Goal: Task Accomplishment & Management: Manage account settings

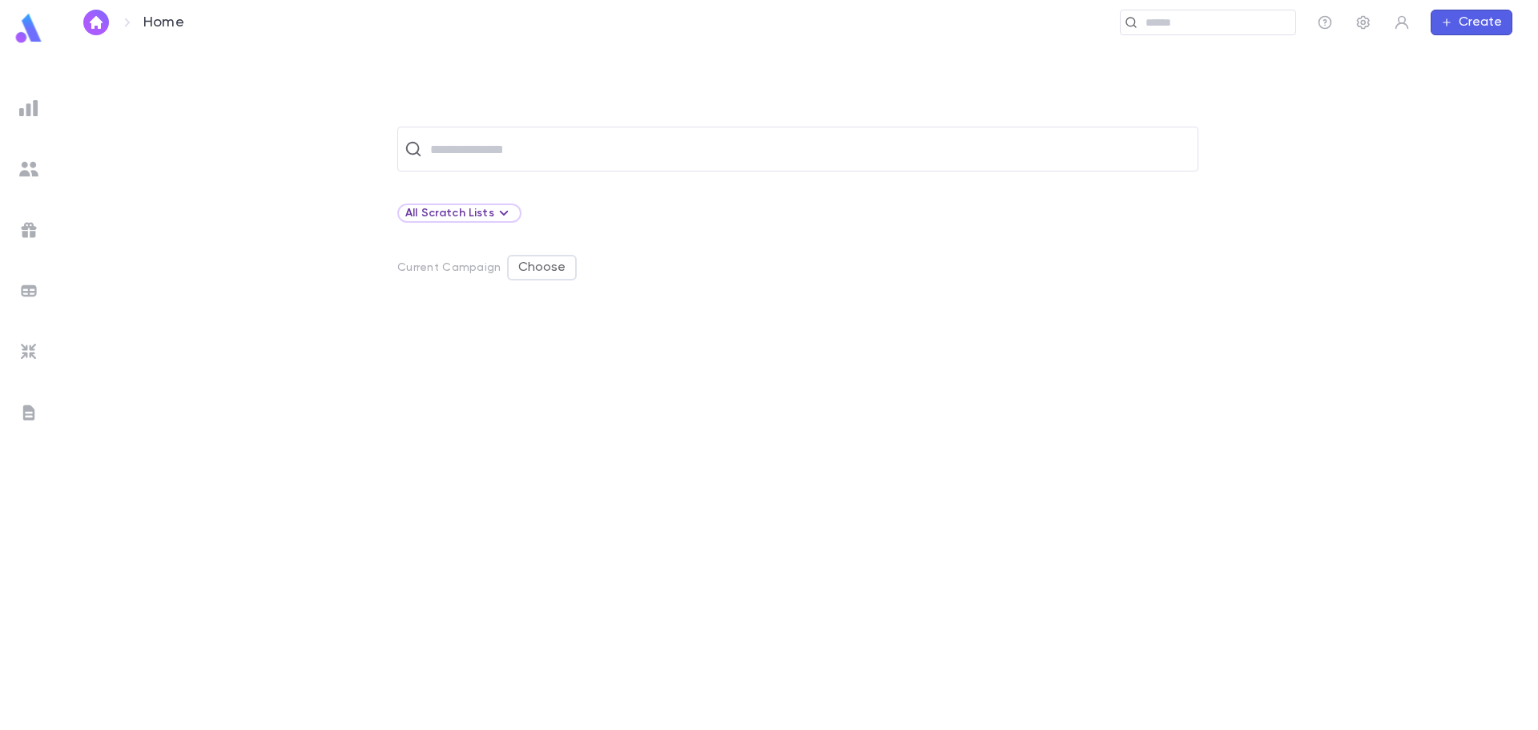
click at [32, 167] on img at bounding box center [28, 168] width 19 height 19
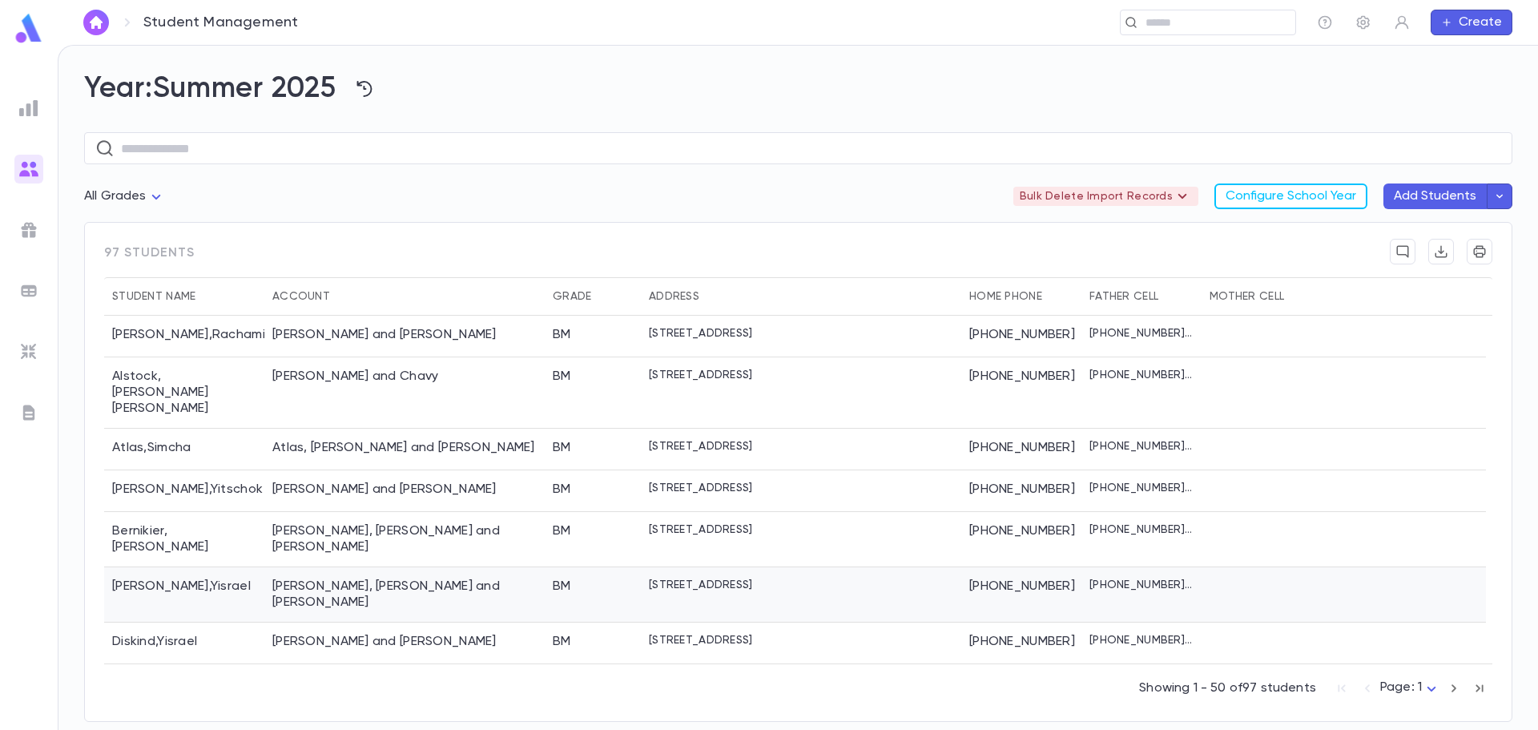
click at [342, 578] on div "[PERSON_NAME], [PERSON_NAME] and [PERSON_NAME]" at bounding box center [404, 594] width 264 height 32
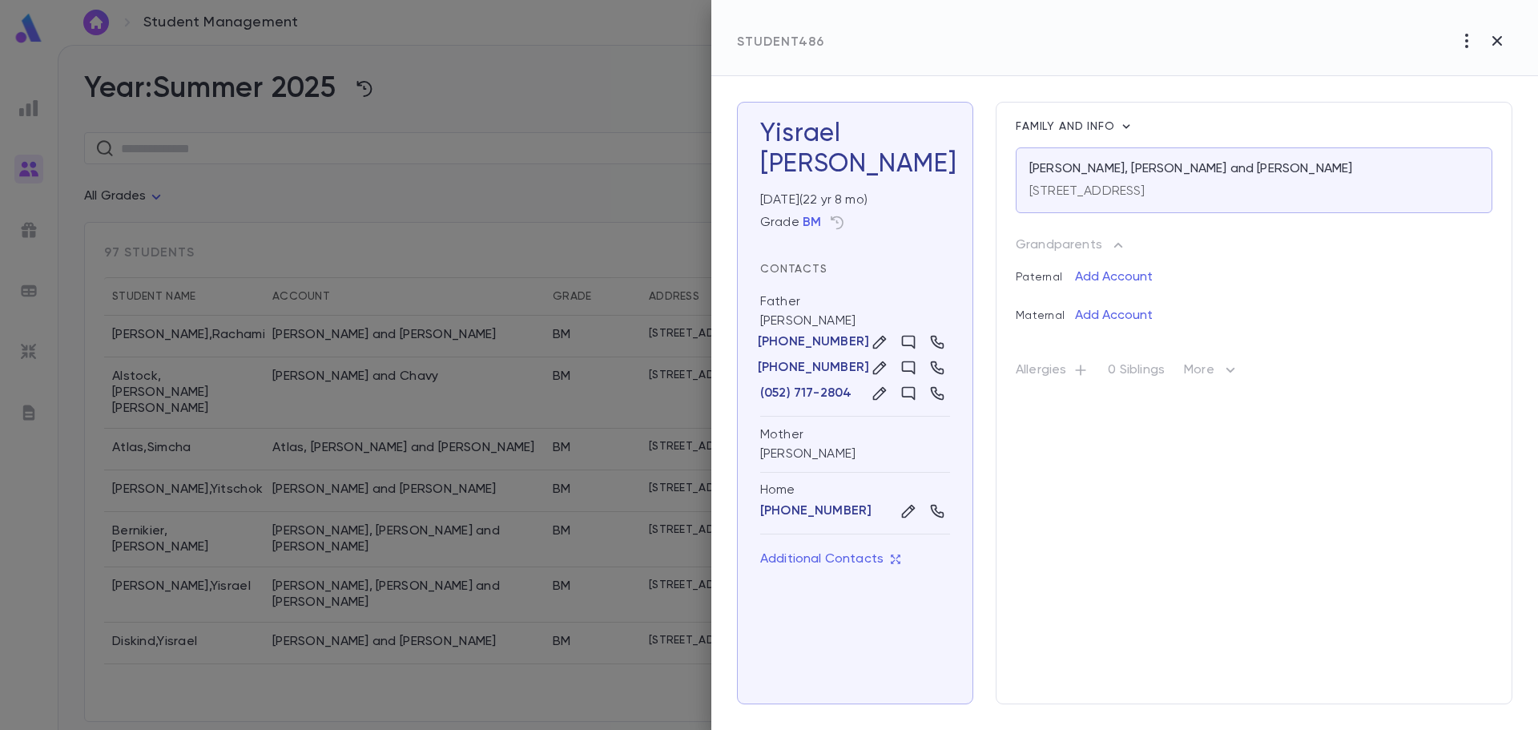
click at [1230, 374] on icon "button" at bounding box center [1230, 369] width 19 height 19
click at [1168, 449] on div at bounding box center [769, 365] width 1538 height 730
click at [1504, 41] on icon "button" at bounding box center [1496, 40] width 19 height 19
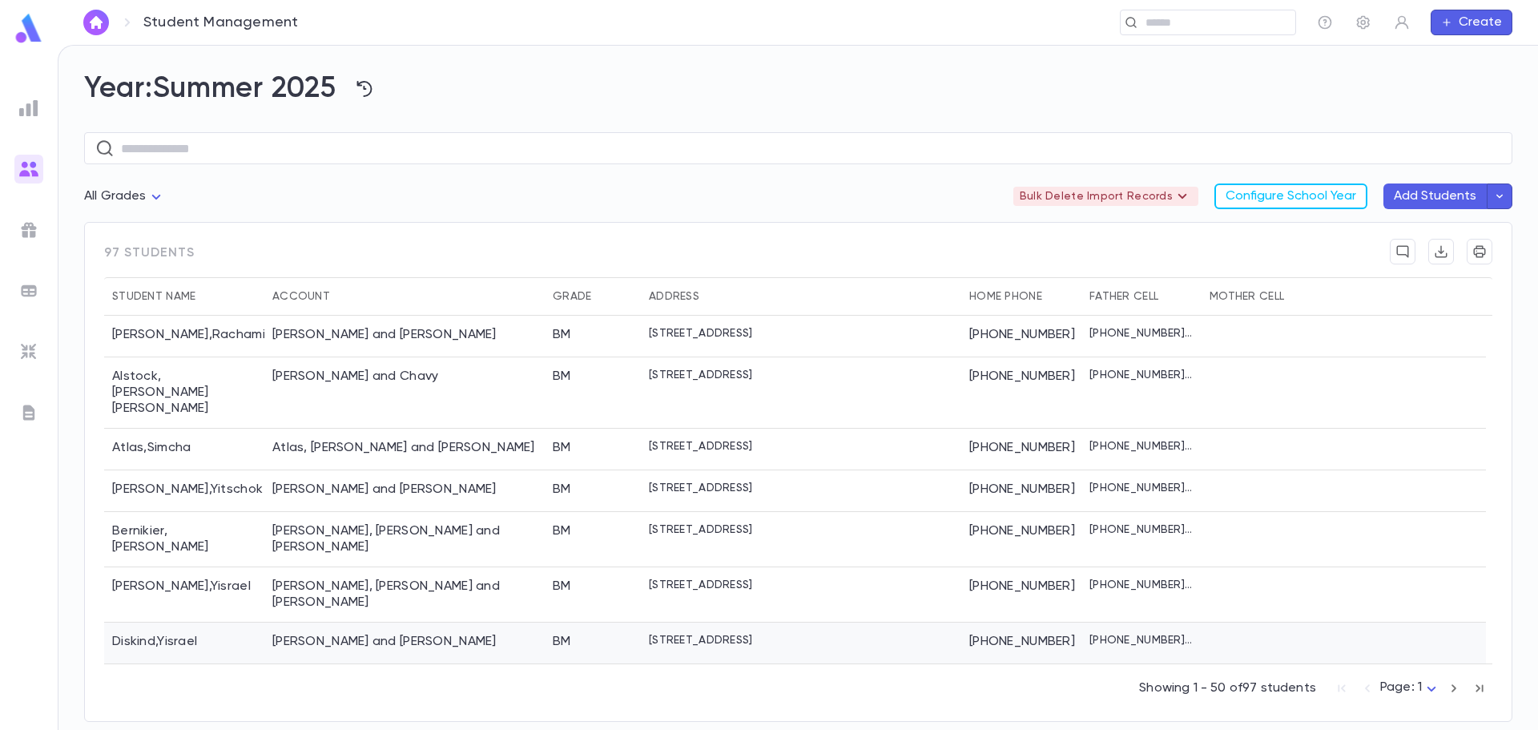
scroll to position [160, 0]
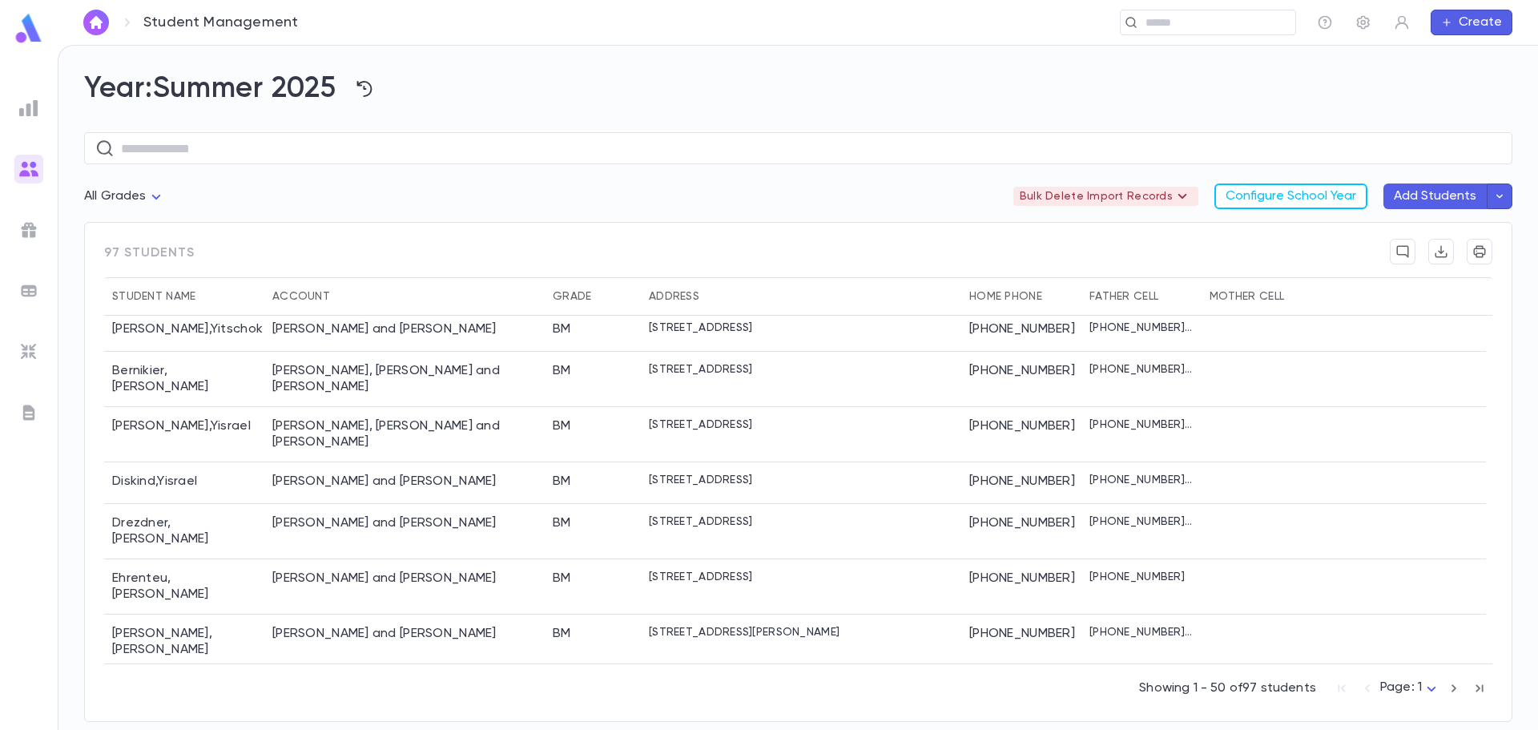
click at [374, 723] on div "[PERSON_NAME] and [PERSON_NAME]" at bounding box center [384, 731] width 224 height 16
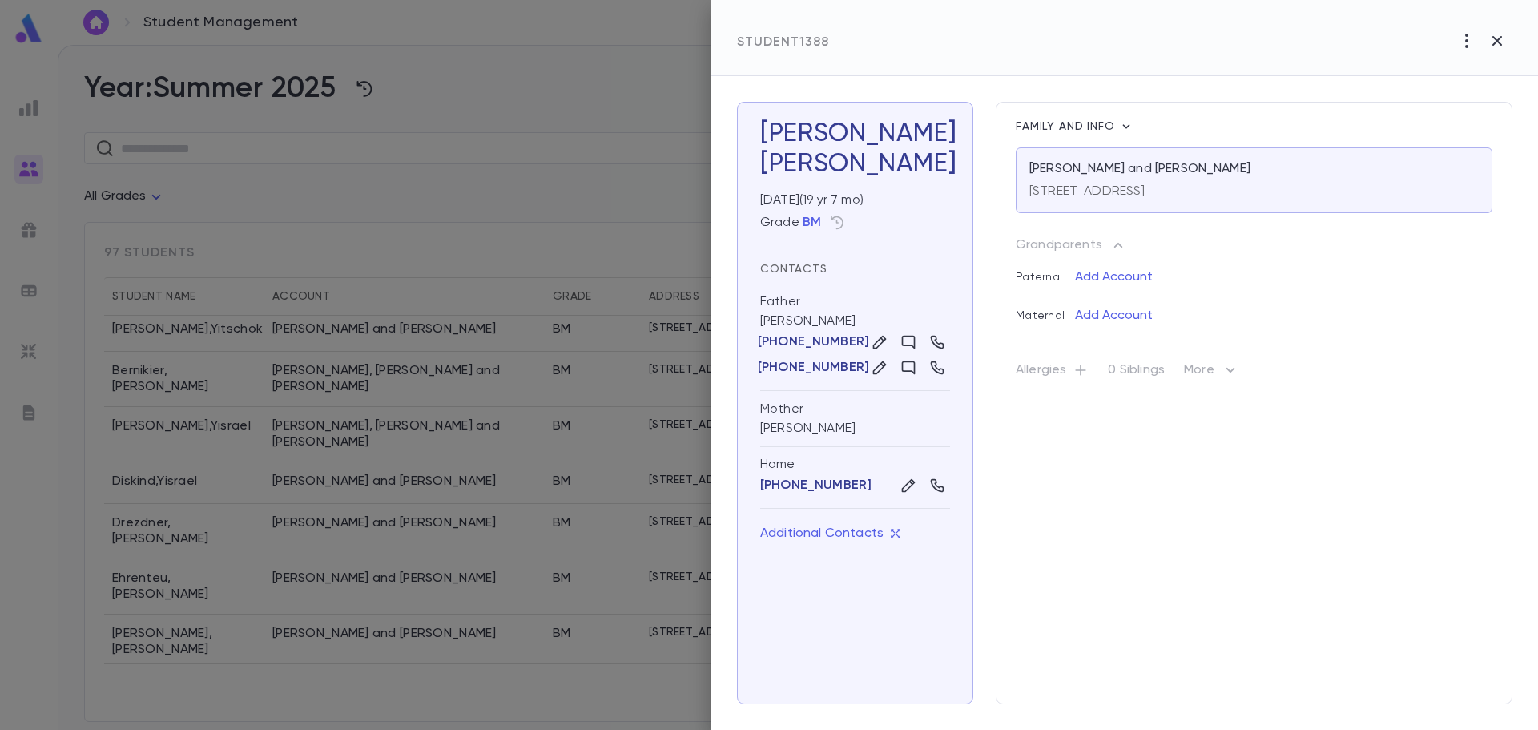
click at [1224, 373] on icon "button" at bounding box center [1230, 369] width 19 height 19
drag, startPoint x: 483, startPoint y: 181, endPoint x: 354, endPoint y: 107, distance: 148.9
click at [480, 179] on div at bounding box center [769, 365] width 1538 height 730
click at [368, 87] on div at bounding box center [769, 365] width 1538 height 730
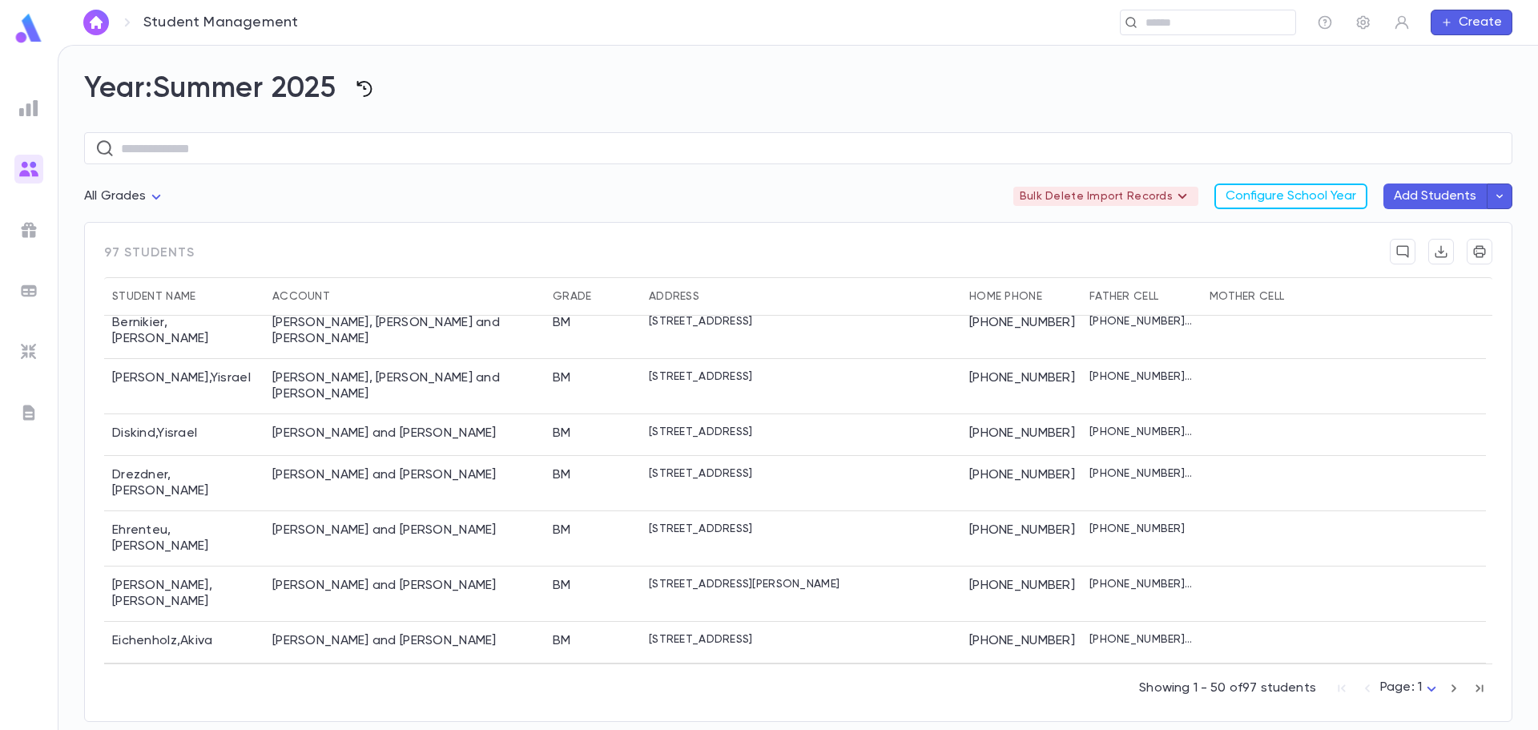
click at [374, 95] on icon "button" at bounding box center [364, 88] width 19 height 19
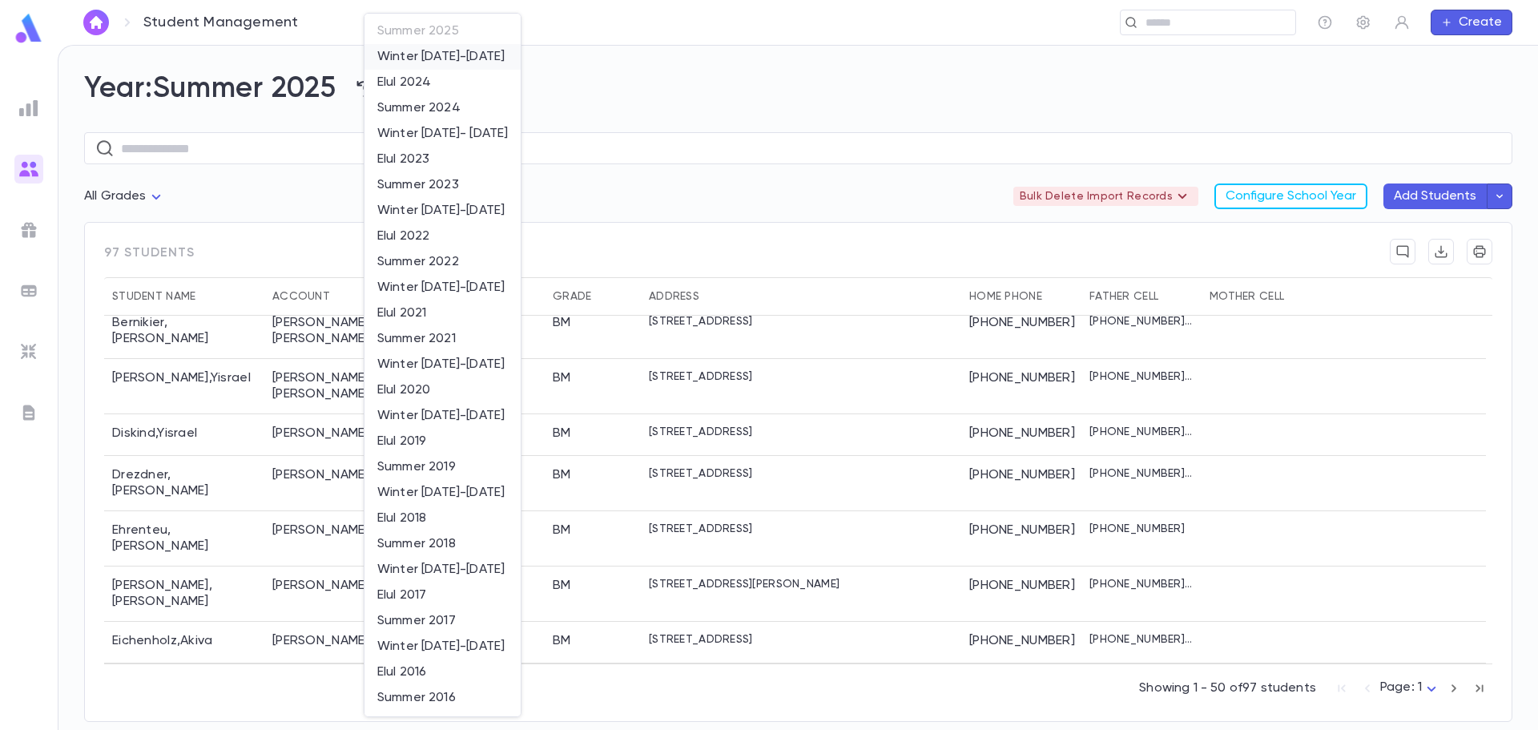
click at [420, 55] on li "Winter [DATE]-[DATE]" at bounding box center [442, 57] width 156 height 26
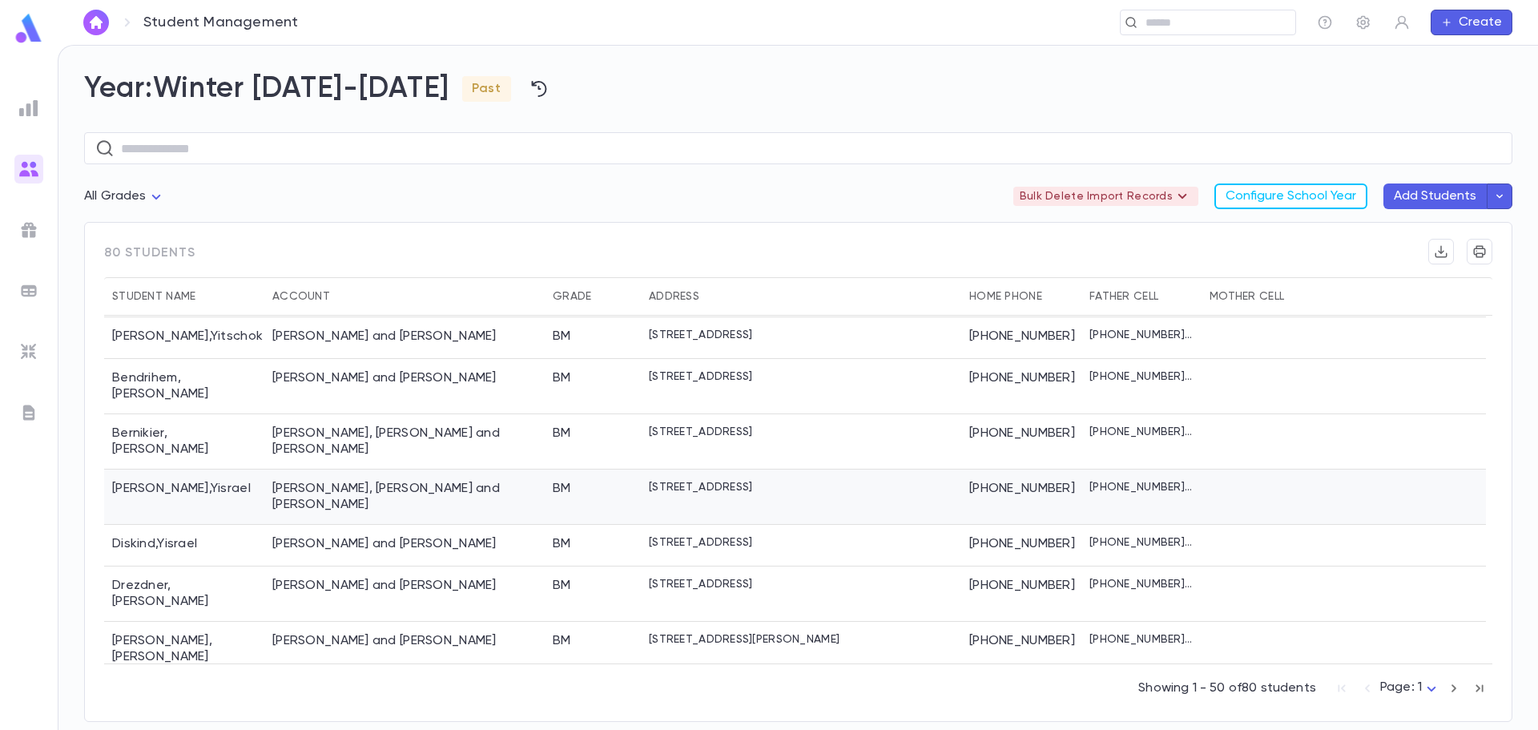
click at [752, 481] on p "[STREET_ADDRESS]" at bounding box center [700, 487] width 103 height 13
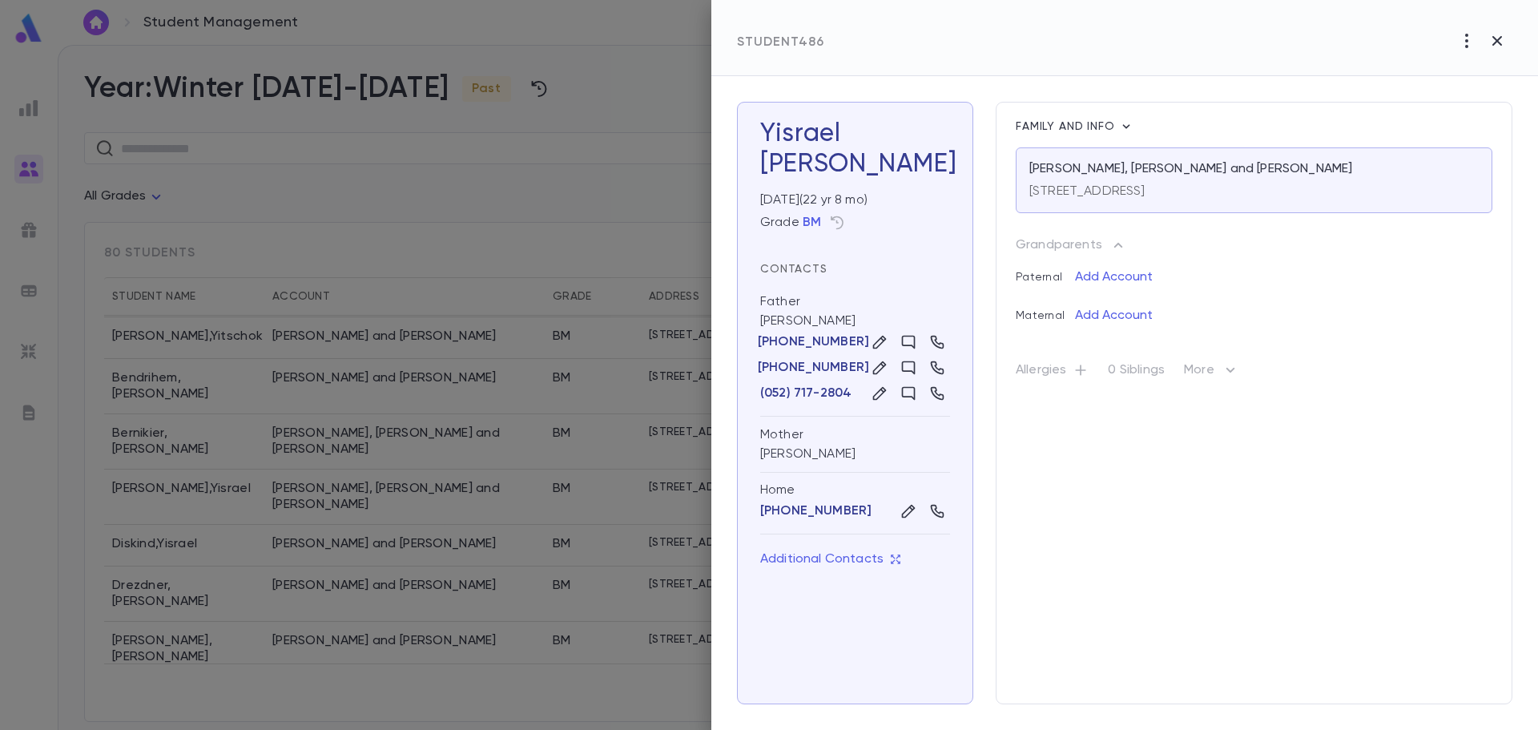
click at [1225, 372] on icon "button" at bounding box center [1230, 369] width 19 height 19
click at [1503, 34] on div at bounding box center [769, 365] width 1538 height 730
click at [1496, 42] on icon "button" at bounding box center [1497, 41] width 10 height 10
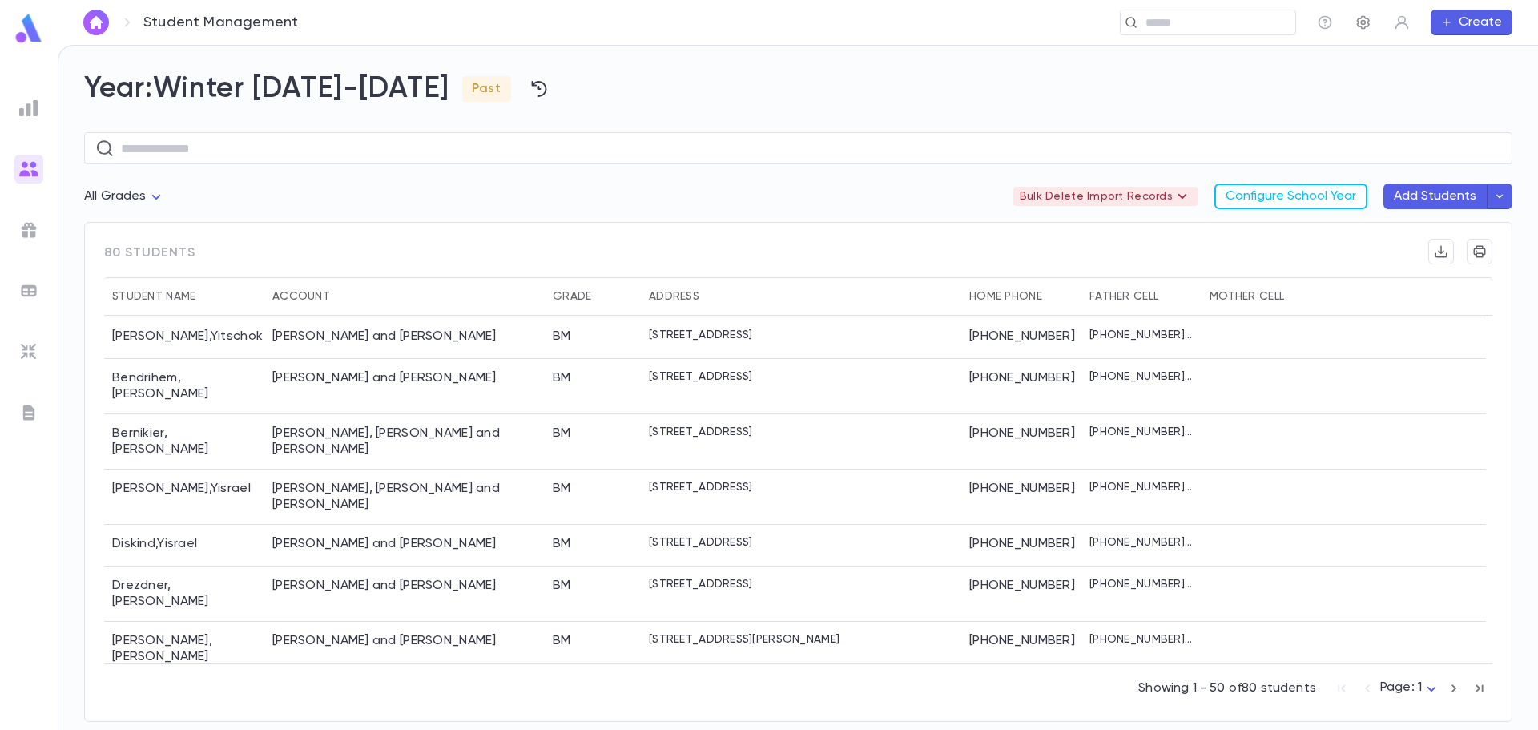
click at [1359, 23] on icon "button" at bounding box center [1363, 22] width 16 height 16
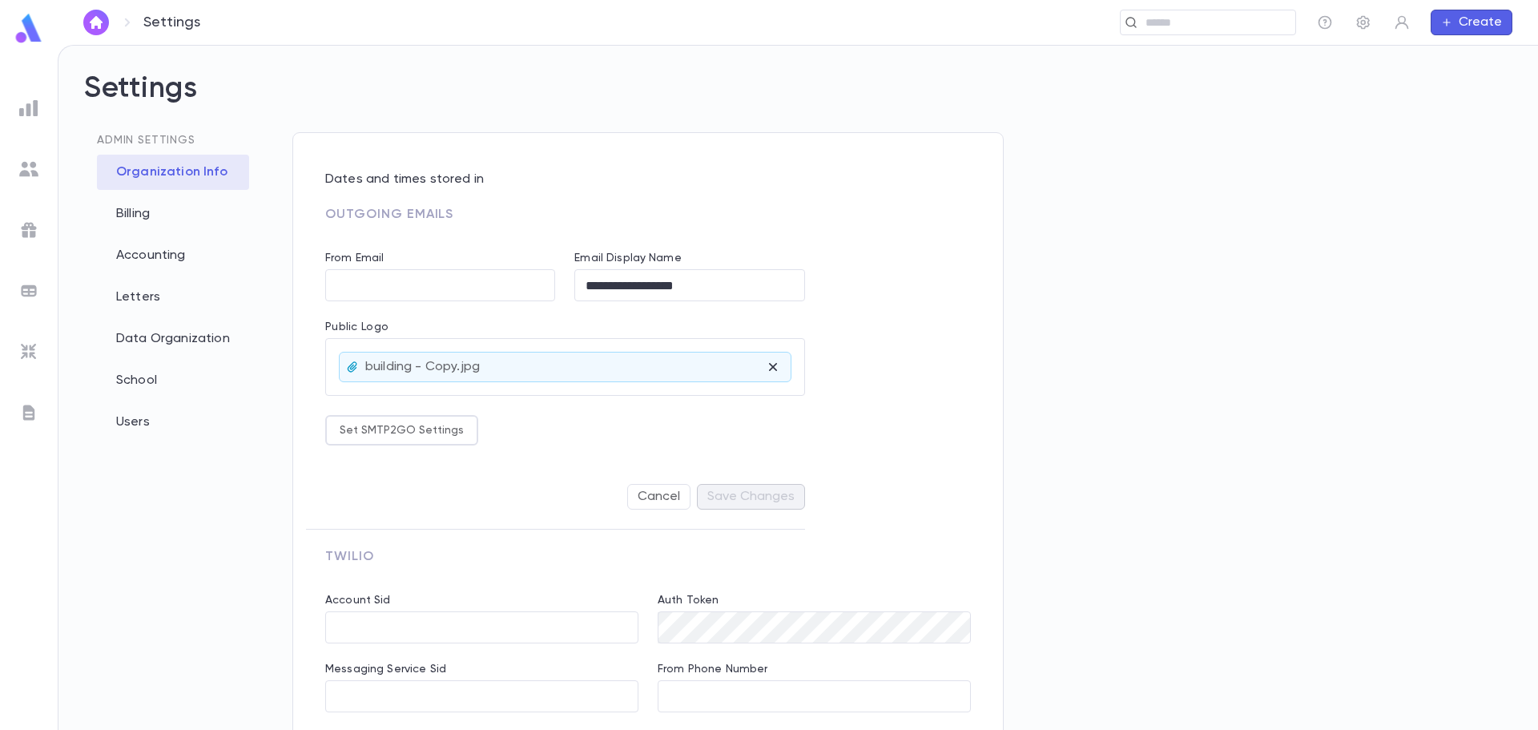
type input "**********"
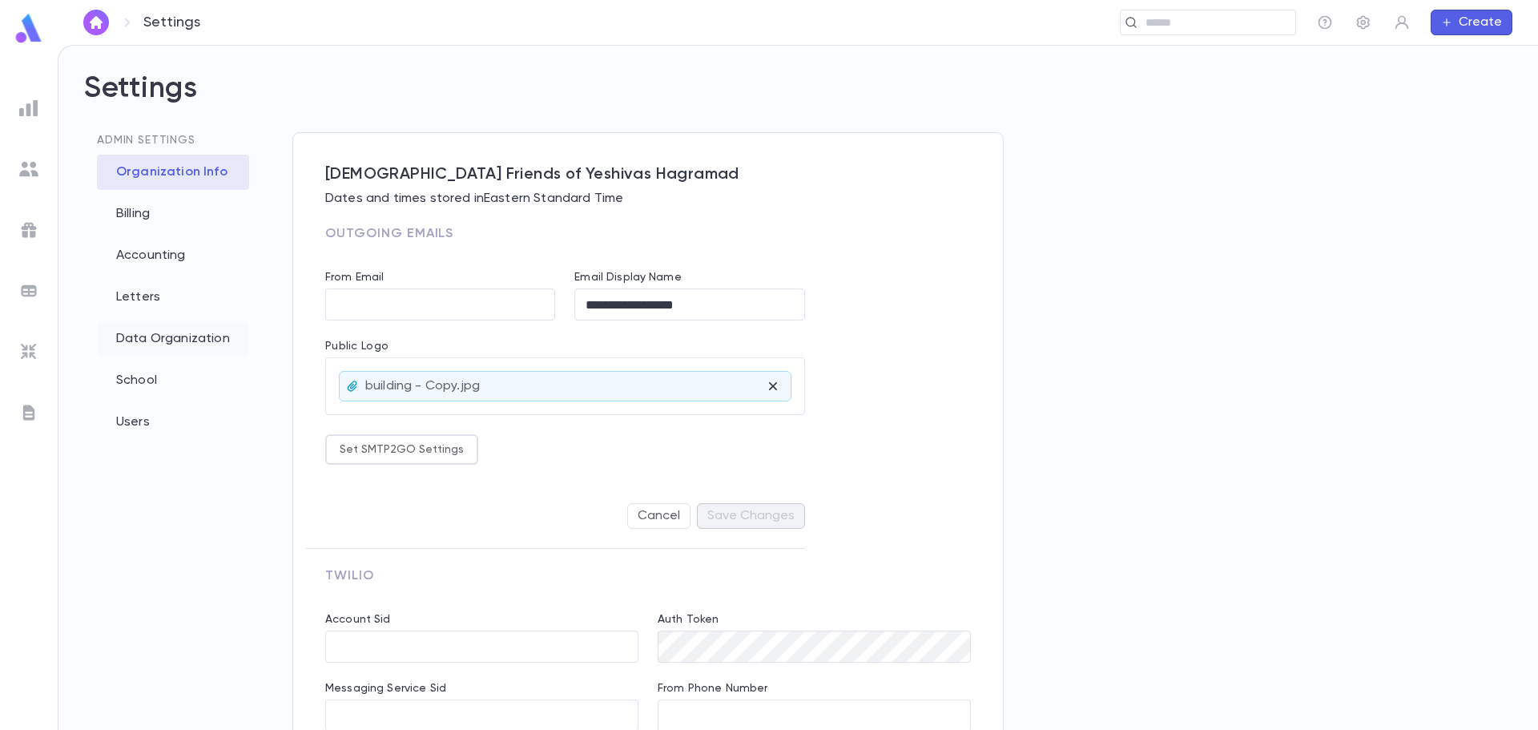
click at [166, 335] on div "Data Organization" at bounding box center [173, 338] width 152 height 35
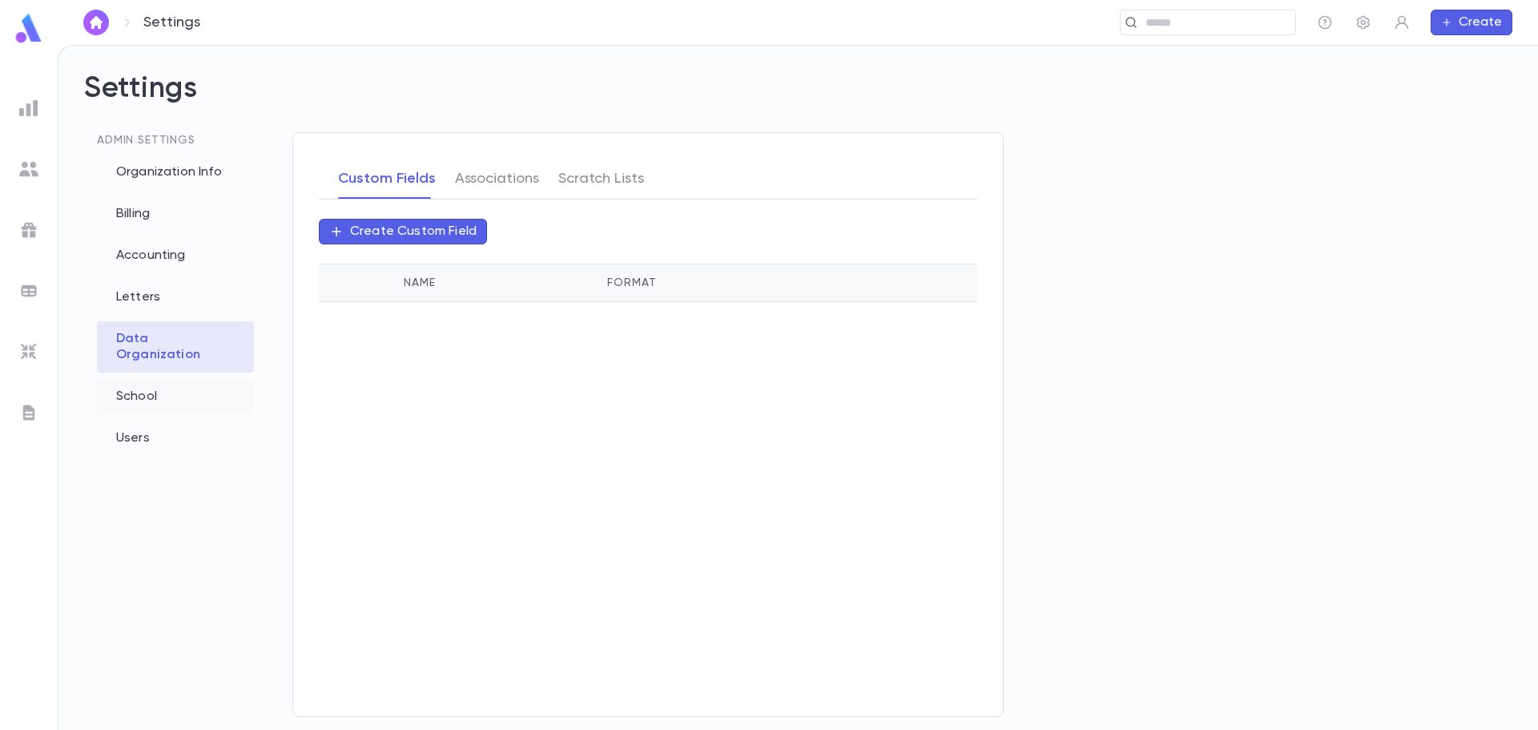
click at [151, 383] on div "School" at bounding box center [175, 396] width 157 height 35
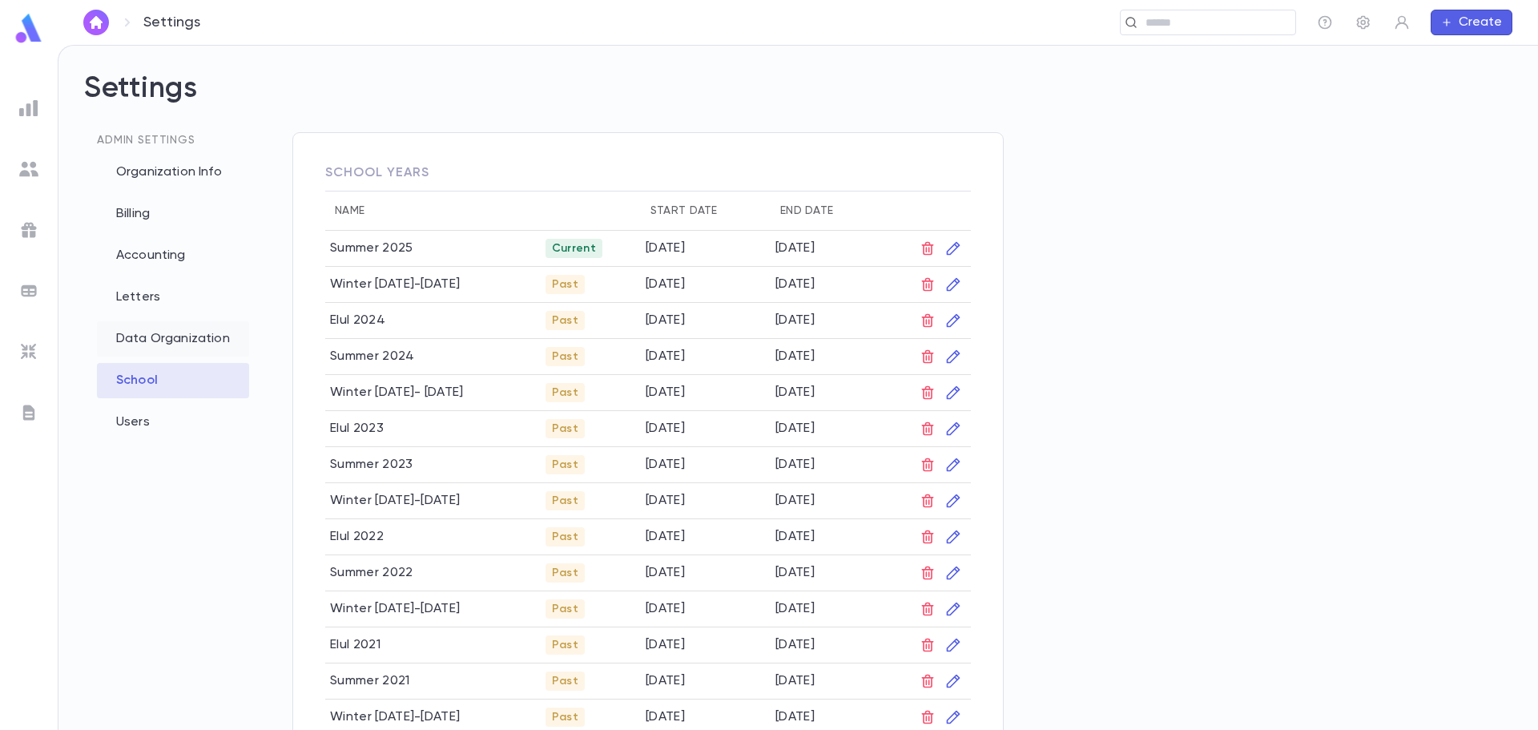
click at [167, 339] on div "Data Organization" at bounding box center [173, 338] width 152 height 35
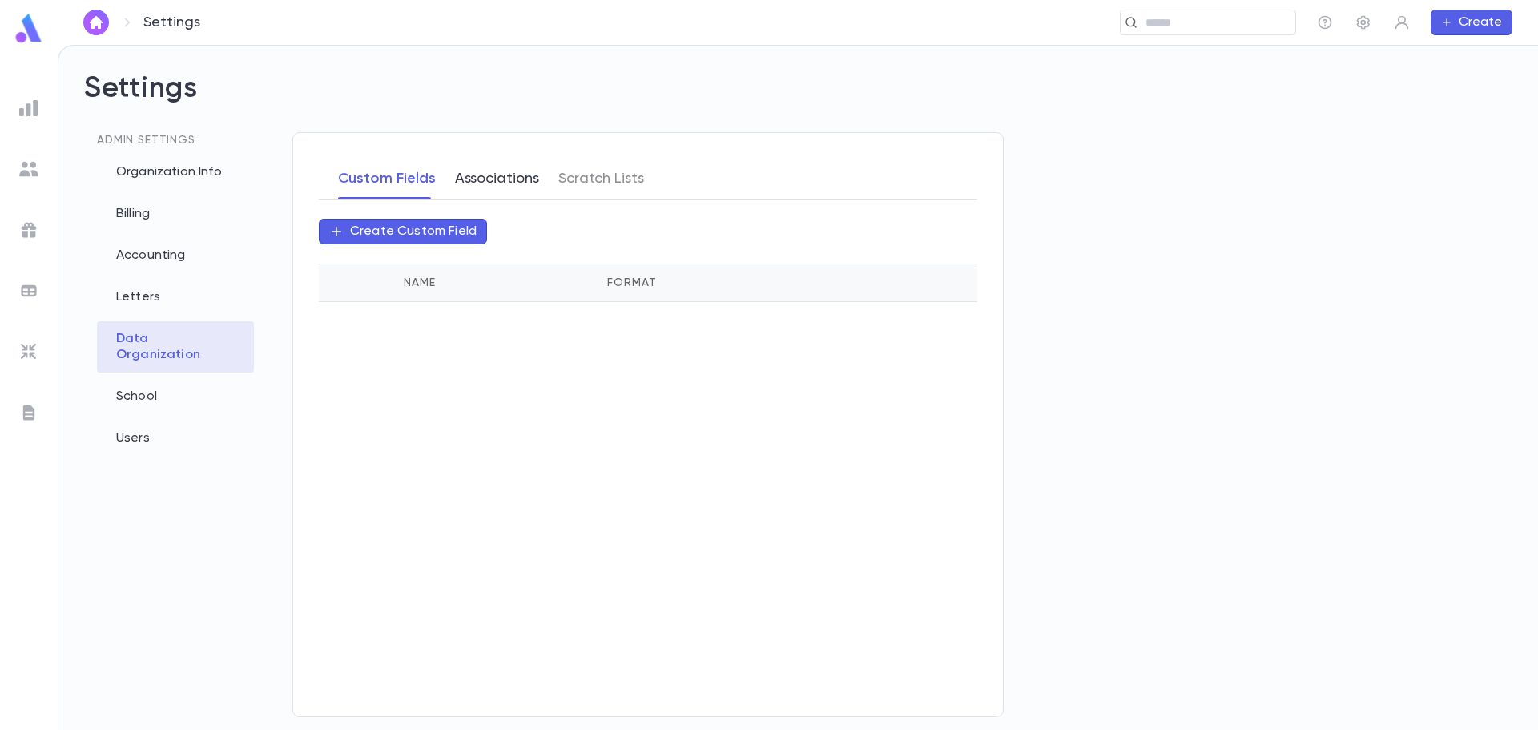
click at [467, 179] on button "Associations" at bounding box center [497, 179] width 84 height 40
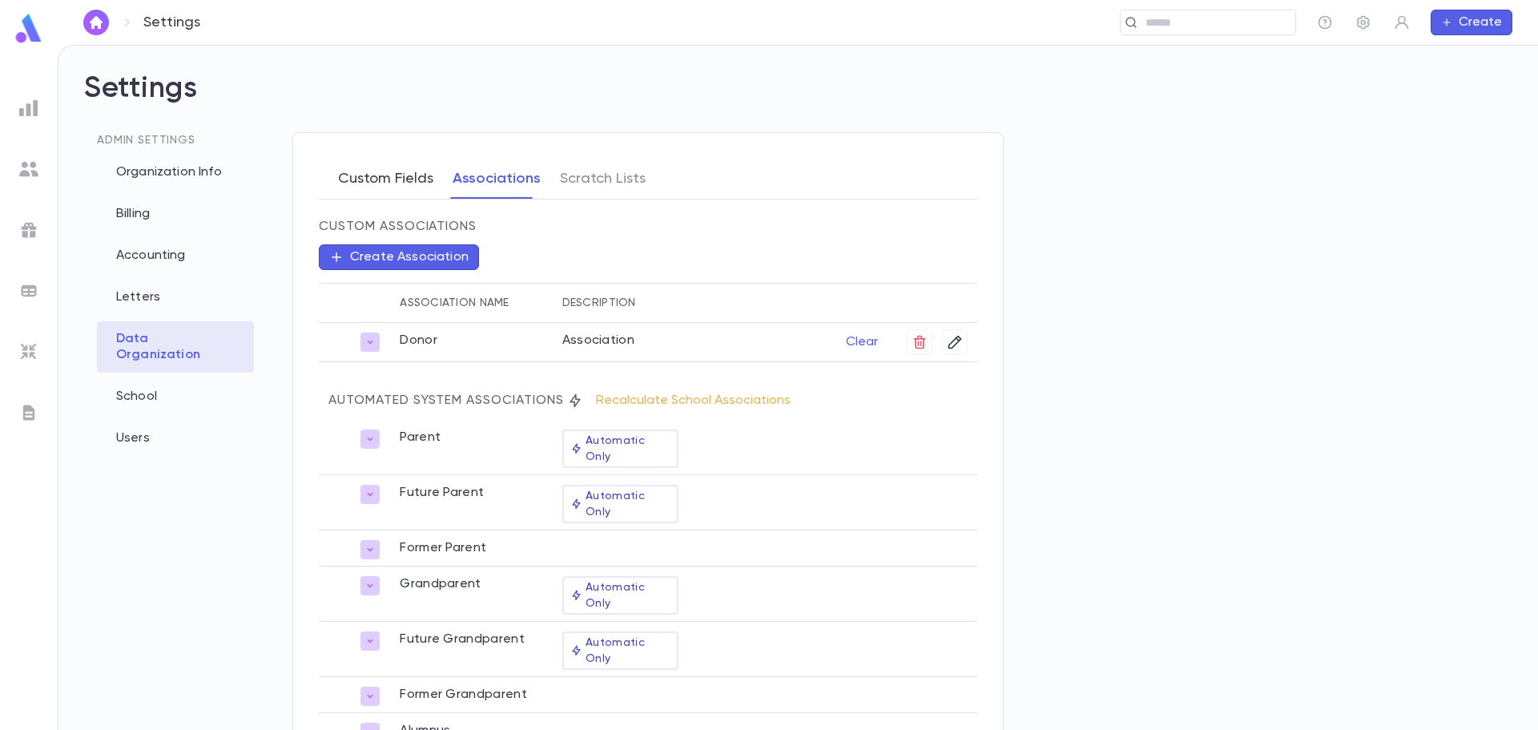
click at [380, 183] on button "Custom Fields" at bounding box center [385, 179] width 95 height 40
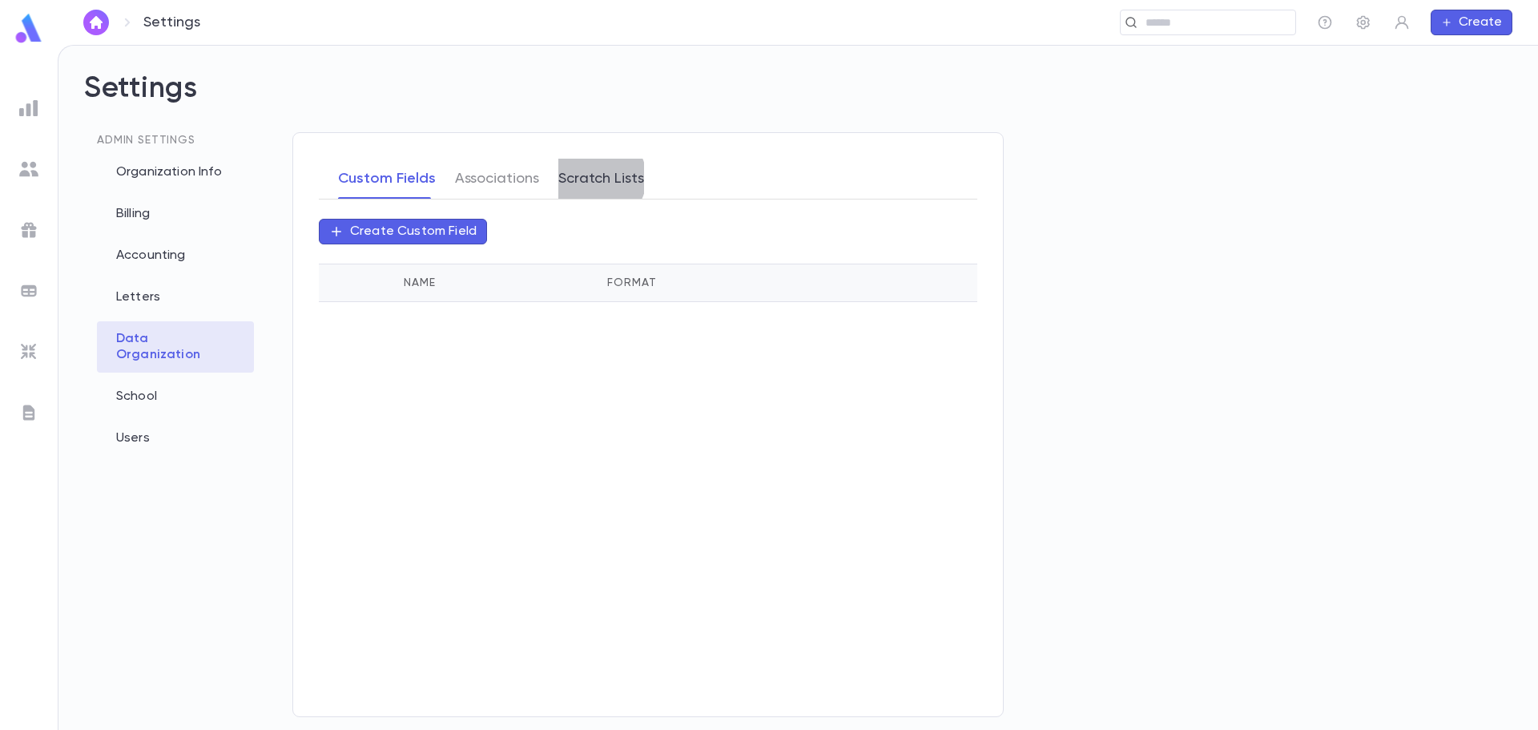
click at [589, 178] on button "Scratch Lists" at bounding box center [601, 179] width 86 height 40
click at [385, 185] on button "Custom Fields" at bounding box center [385, 179] width 95 height 40
click at [35, 34] on img at bounding box center [29, 28] width 32 height 31
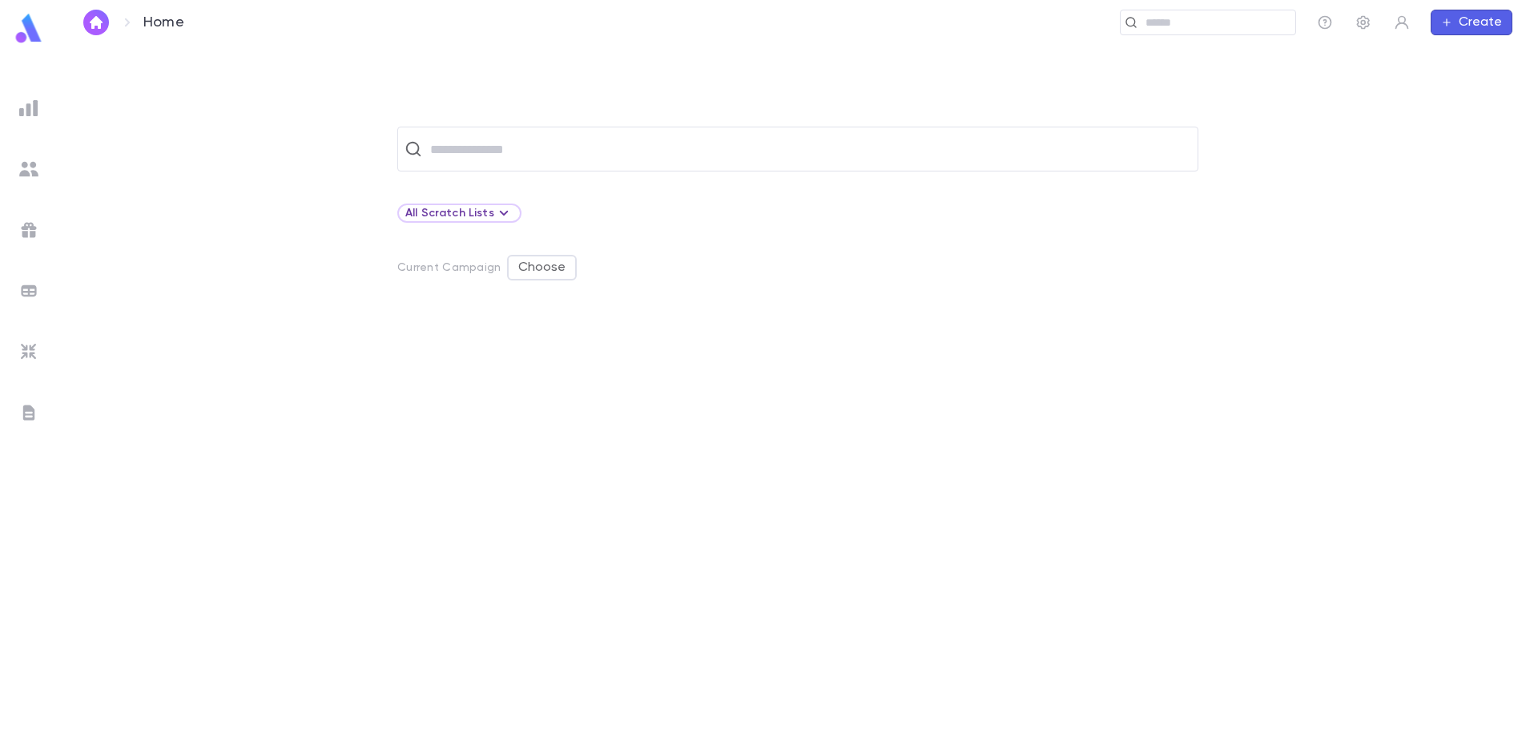
click at [34, 30] on img at bounding box center [29, 28] width 32 height 31
click at [30, 175] on img at bounding box center [28, 168] width 19 height 19
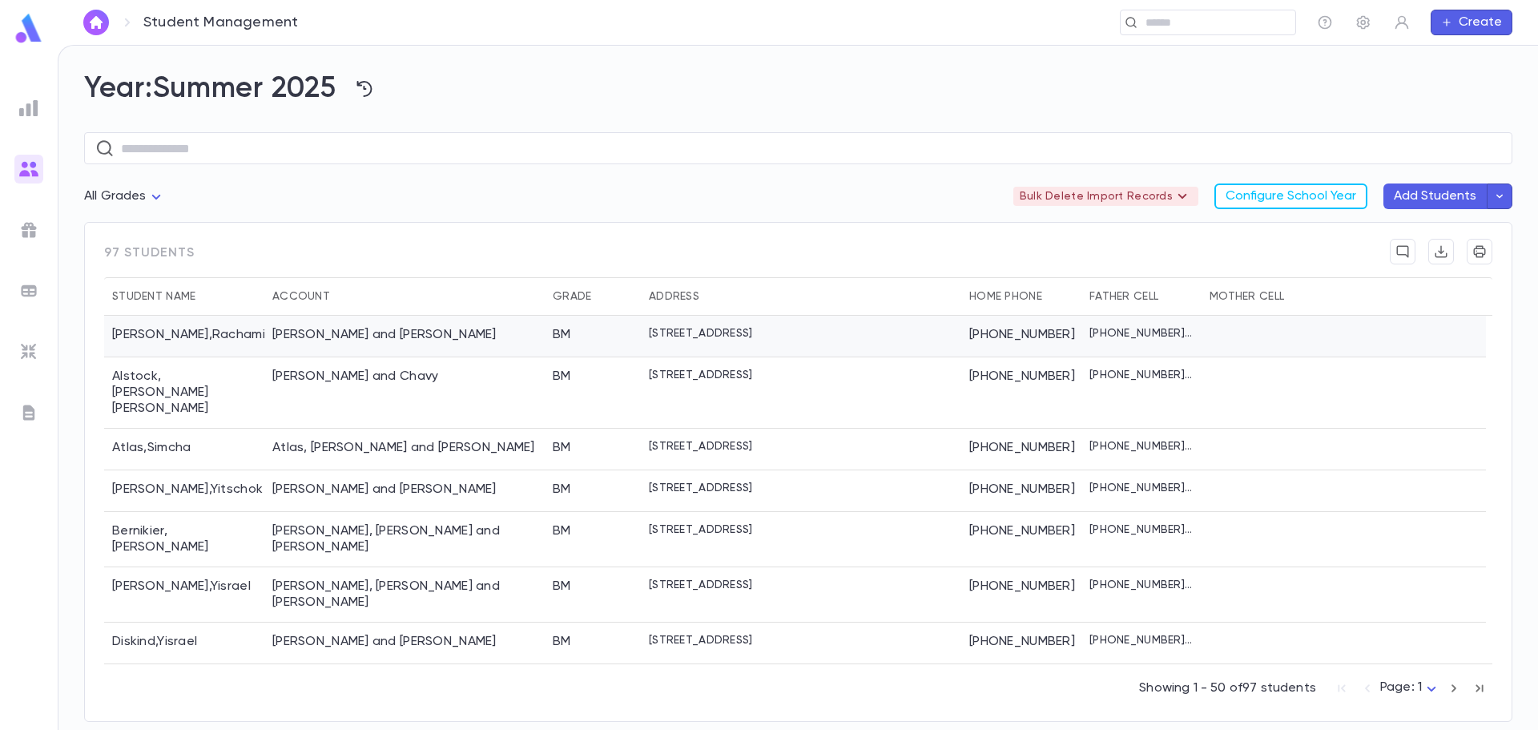
click at [210, 340] on div "[PERSON_NAME]" at bounding box center [184, 337] width 160 height 42
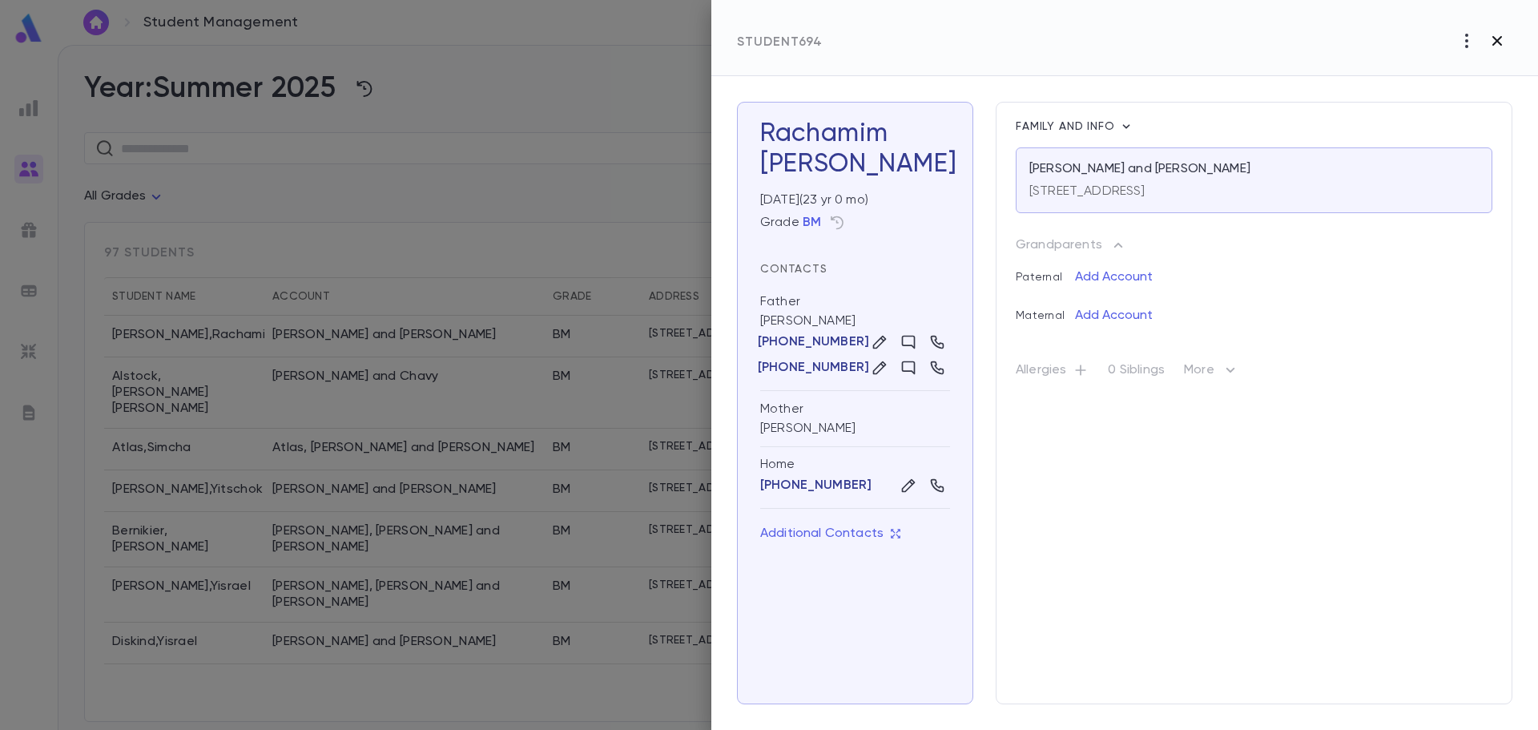
click at [1490, 46] on icon "button" at bounding box center [1496, 40] width 19 height 19
